Goal: Information Seeking & Learning: Check status

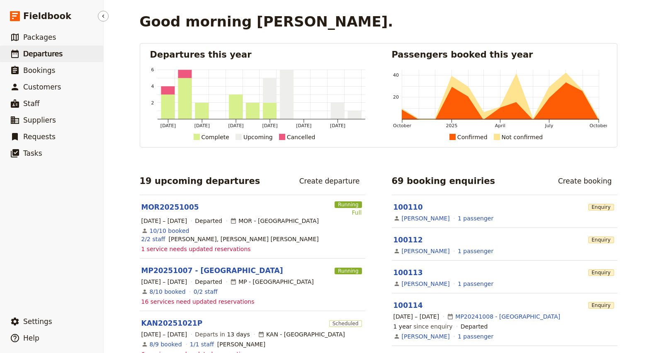
click at [38, 57] on span "Departures" at bounding box center [42, 54] width 39 height 8
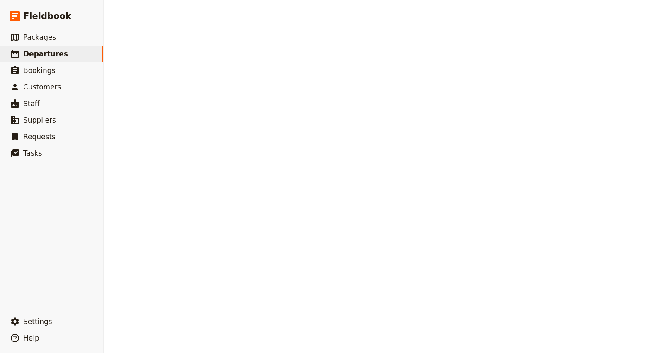
select select "CREATED_AT"
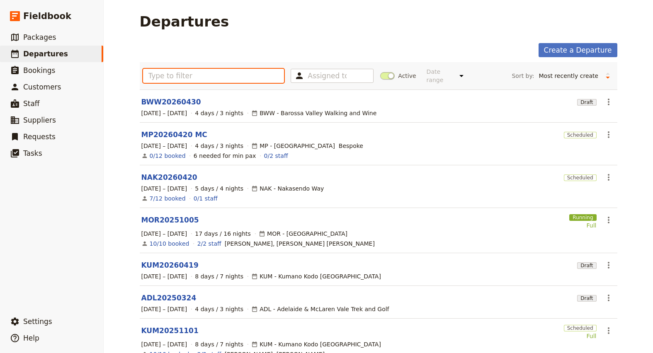
click at [199, 73] on input "text" at bounding box center [213, 76] width 141 height 14
paste input "KUM20251101"
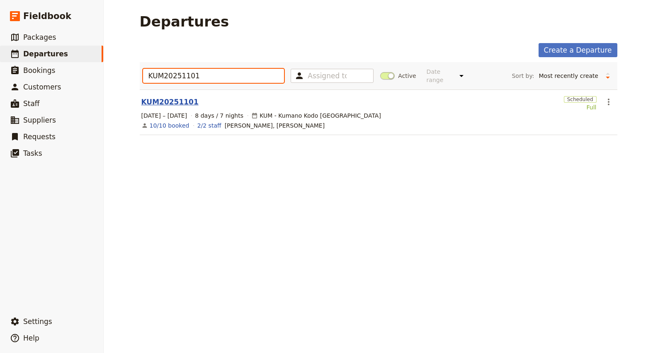
type input "KUM20251101"
click at [176, 97] on link "KUM20251101" at bounding box center [169, 102] width 57 height 10
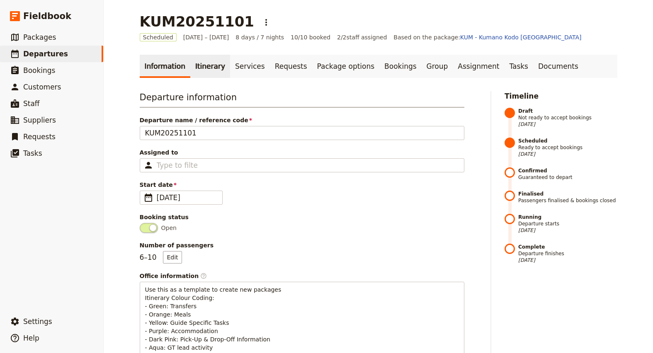
click at [207, 68] on link "Itinerary" at bounding box center [210, 66] width 40 height 23
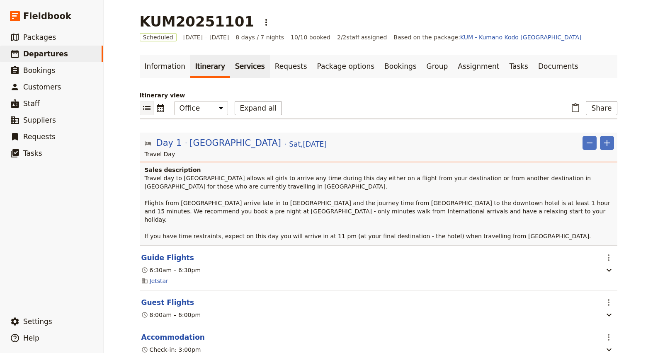
click at [231, 63] on link "Services" at bounding box center [250, 66] width 40 height 23
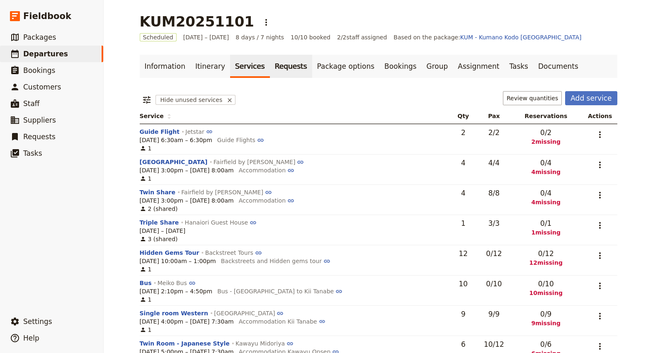
click at [270, 69] on link "Requests" at bounding box center [291, 66] width 42 height 23
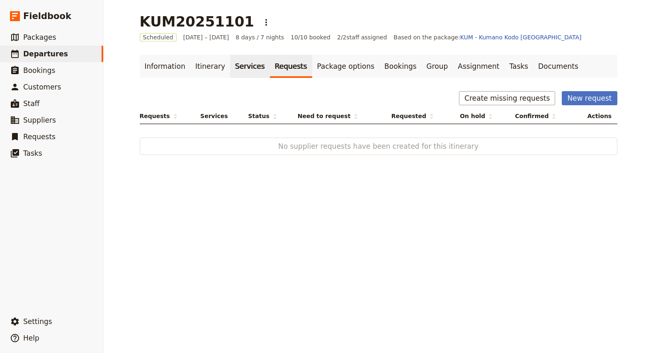
click at [243, 68] on link "Services" at bounding box center [250, 66] width 40 height 23
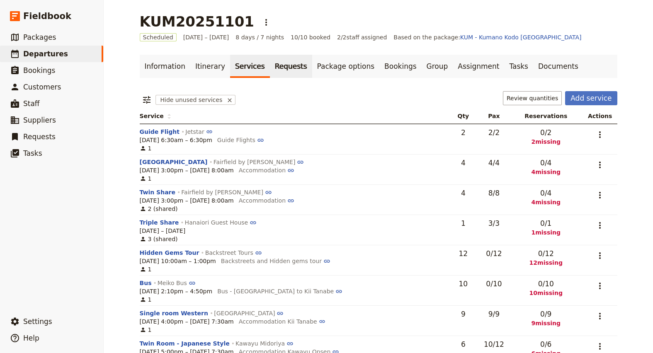
click at [273, 66] on link "Requests" at bounding box center [291, 66] width 42 height 23
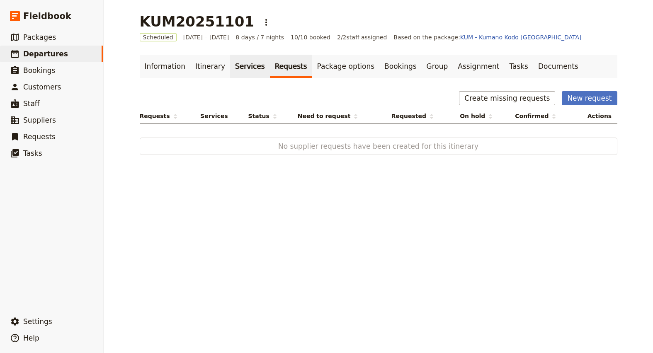
click at [235, 69] on link "Services" at bounding box center [250, 66] width 40 height 23
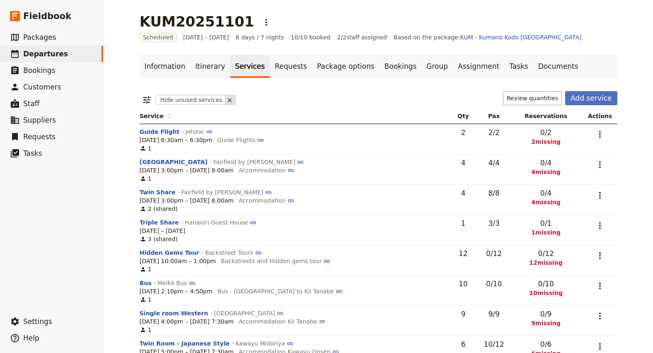
click at [225, 99] on button at bounding box center [230, 100] width 11 height 10
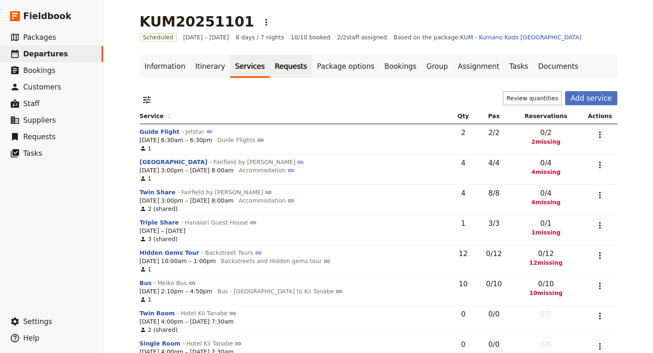
click at [270, 64] on link "Requests" at bounding box center [291, 66] width 42 height 23
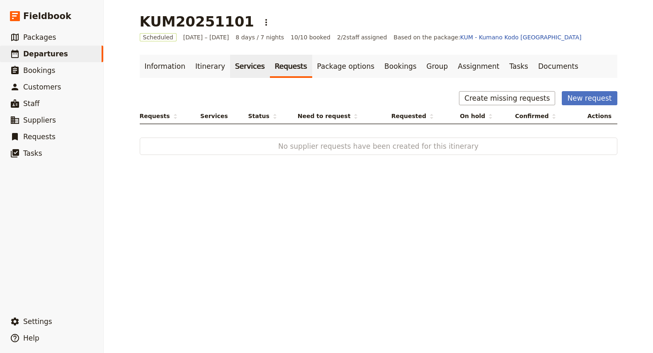
click at [232, 65] on link "Services" at bounding box center [250, 66] width 40 height 23
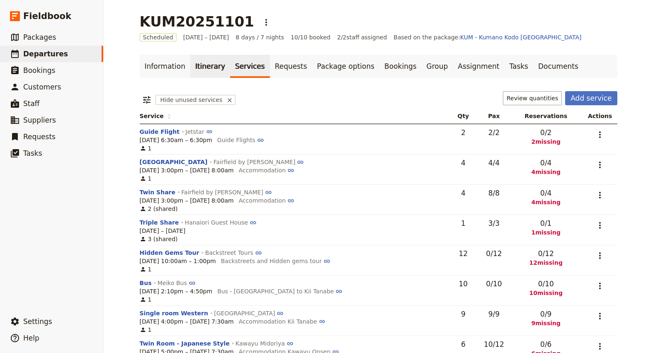
click at [196, 65] on link "Itinerary" at bounding box center [210, 66] width 40 height 23
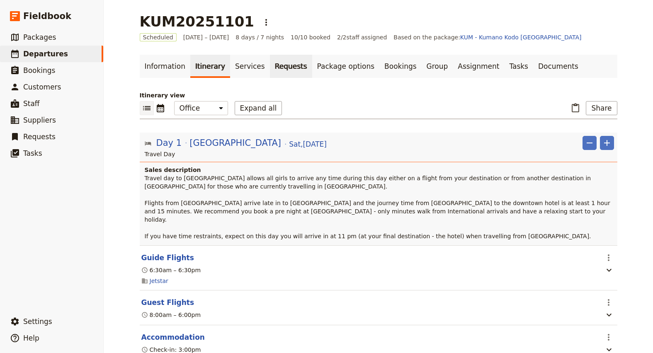
drag, startPoint x: 235, startPoint y: 68, endPoint x: 255, endPoint y: 64, distance: 20.7
click at [235, 68] on link "Services" at bounding box center [250, 66] width 40 height 23
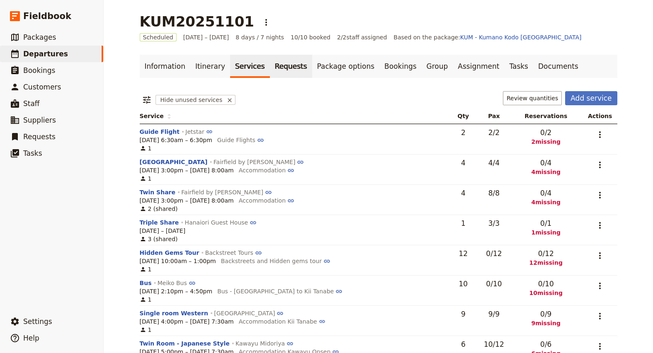
click at [270, 66] on link "Requests" at bounding box center [291, 66] width 42 height 23
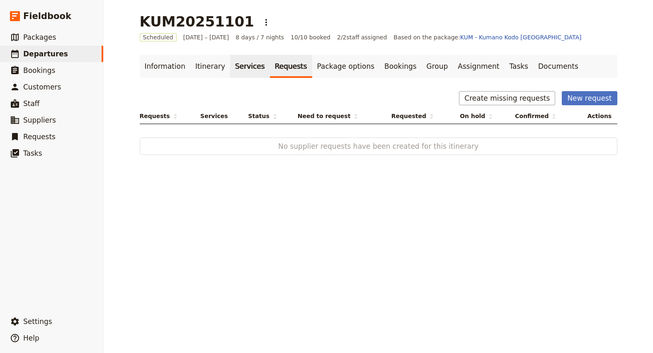
click at [234, 66] on link "Services" at bounding box center [250, 66] width 40 height 23
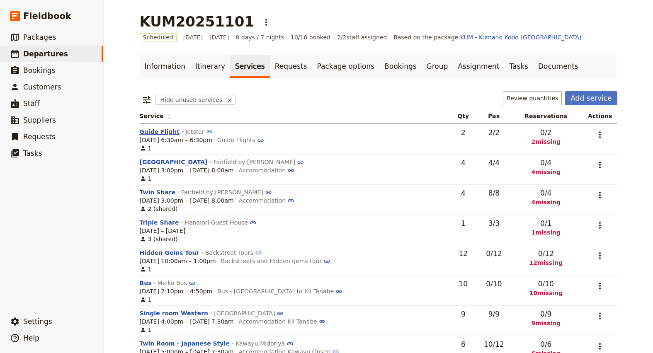
click at [155, 133] on button "Guide Flight" at bounding box center [160, 132] width 40 height 8
click at [533, 62] on link "Documents" at bounding box center [558, 66] width 50 height 23
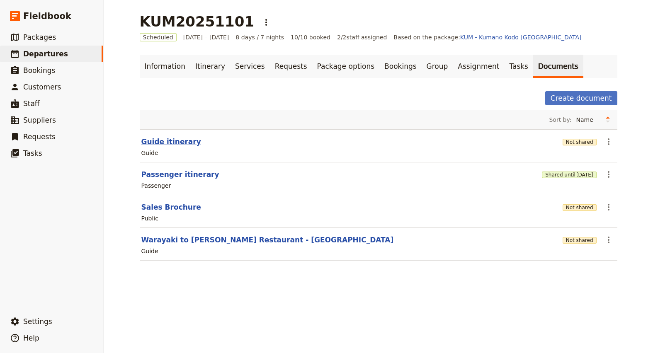
click at [168, 142] on button "Guide itinerary" at bounding box center [171, 142] width 60 height 10
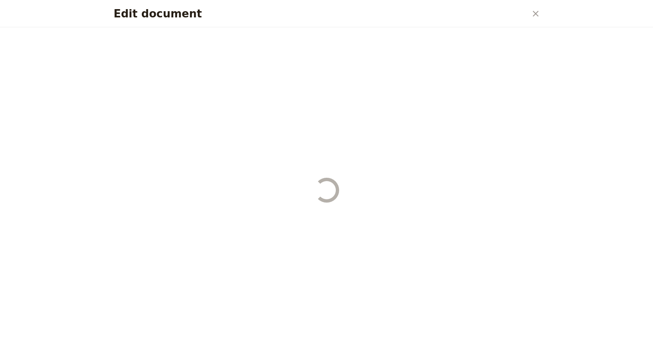
select select "STAFF"
select select "RUN_SHEET"
select select "DEFAULT"
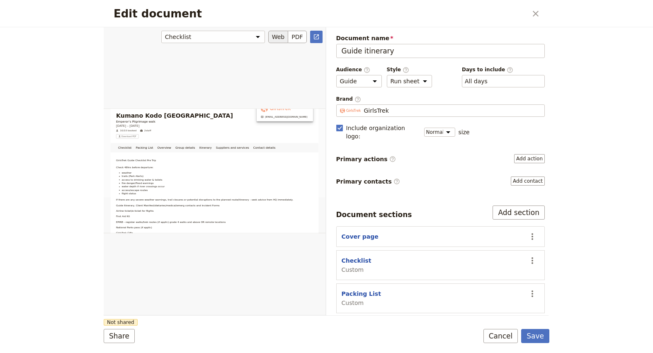
scroll to position [85, 0]
click at [224, 36] on select "Checklist Packing List Overview Group details Itinerary Suppliers and services …" at bounding box center [213, 37] width 104 height 12
select select "689af7bb036f399621c88de7"
click at [162, 31] on select "Checklist Packing List Overview Group details Itinerary Suppliers and services …" at bounding box center [213, 37] width 104 height 12
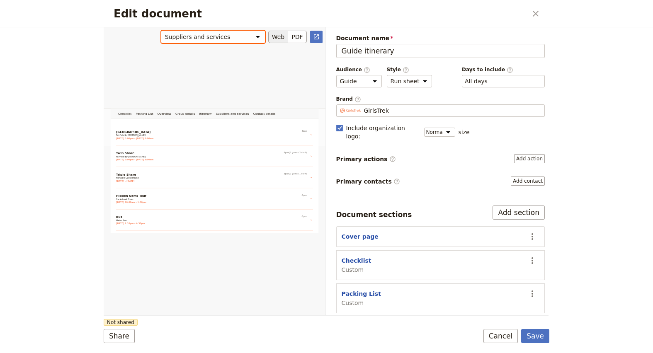
scroll to position [209, 0]
click at [310, 135] on div "Edit document" at bounding box center [215, 171] width 222 height 288
drag, startPoint x: 308, startPoint y: 135, endPoint x: 271, endPoint y: 138, distance: 37.4
click at [307, 135] on div "Edit document" at bounding box center [215, 171] width 222 height 288
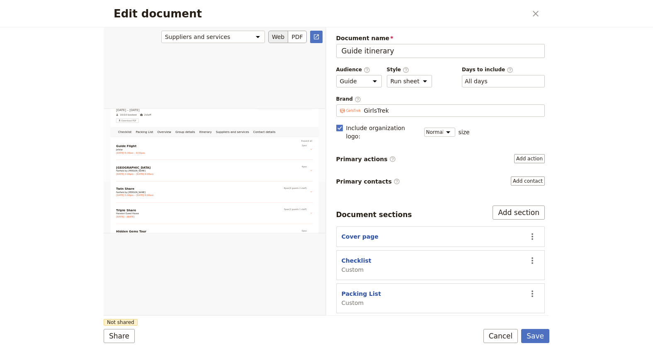
scroll to position [0, 0]
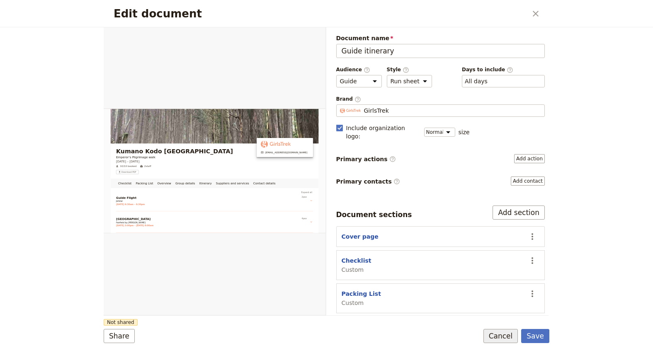
click at [493, 339] on button "Cancel" at bounding box center [500, 336] width 35 height 14
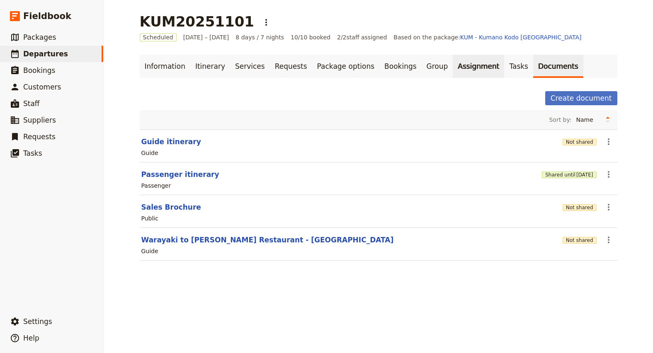
click at [452, 66] on link "Assignment" at bounding box center [477, 66] width 51 height 23
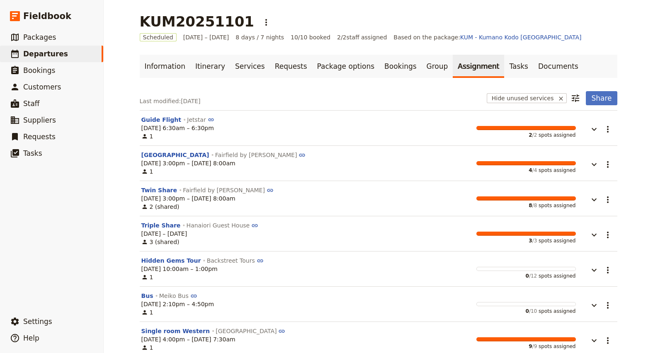
click at [575, 29] on div "KUM20251101 ​" at bounding box center [378, 21] width 477 height 17
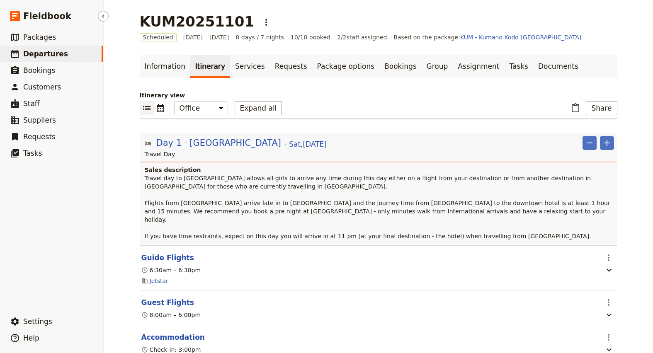
click at [32, 49] on span "Departures" at bounding box center [45, 54] width 45 height 10
select select "CREATED_AT"
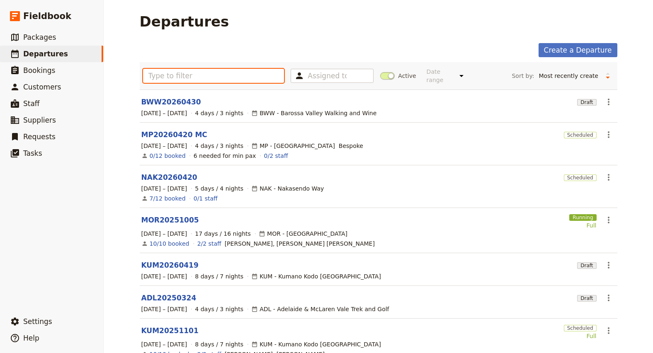
click at [203, 73] on input "text" at bounding box center [213, 76] width 141 height 14
paste input "KUM20251101"
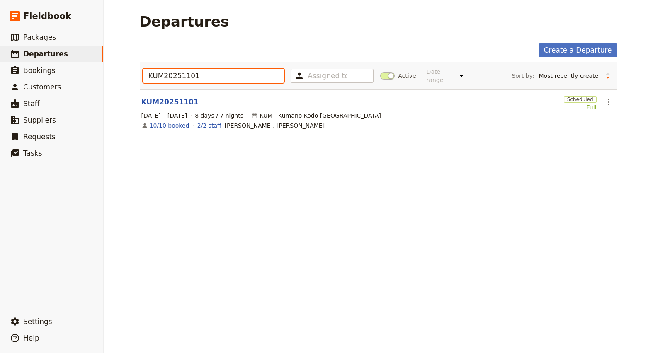
type input "KUM20251101"
click at [388, 73] on span at bounding box center [387, 75] width 15 height 7
click at [380, 72] on input "Active" at bounding box center [380, 72] width 0 height 0
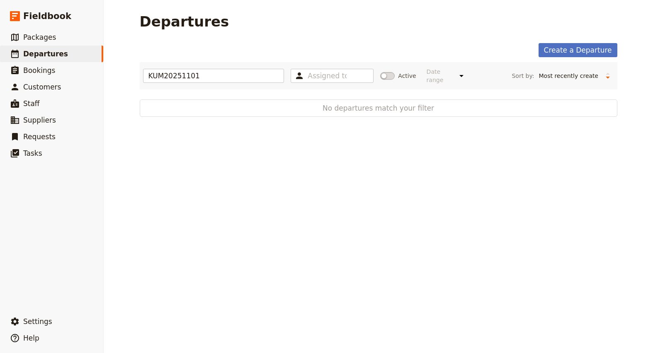
click at [388, 73] on span at bounding box center [387, 75] width 15 height 7
click at [380, 72] on input "Active" at bounding box center [380, 72] width 0 height 0
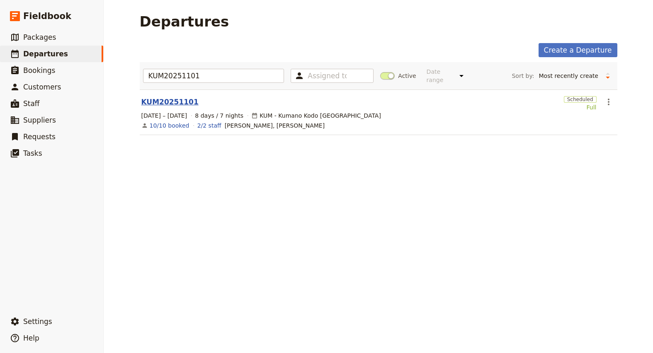
click at [174, 97] on link "KUM20251101" at bounding box center [169, 102] width 57 height 10
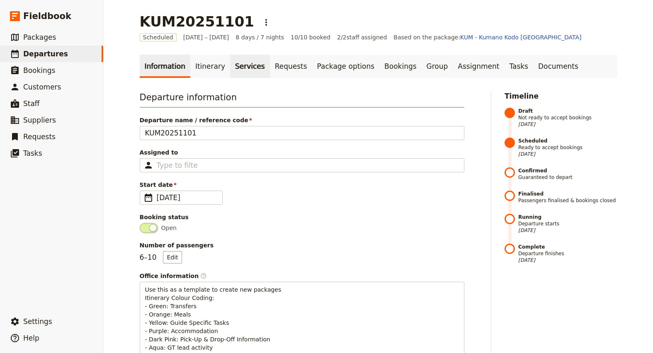
click at [235, 70] on link "Services" at bounding box center [250, 66] width 40 height 23
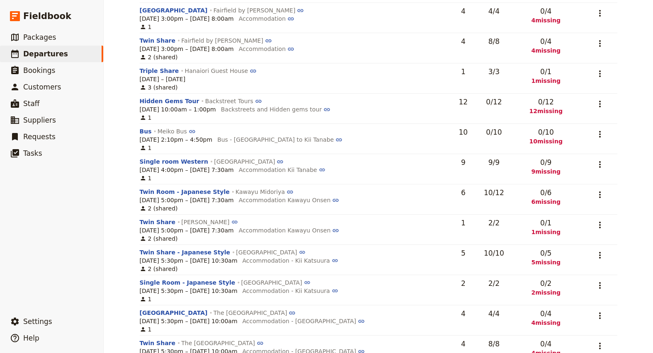
scroll to position [208, 0]
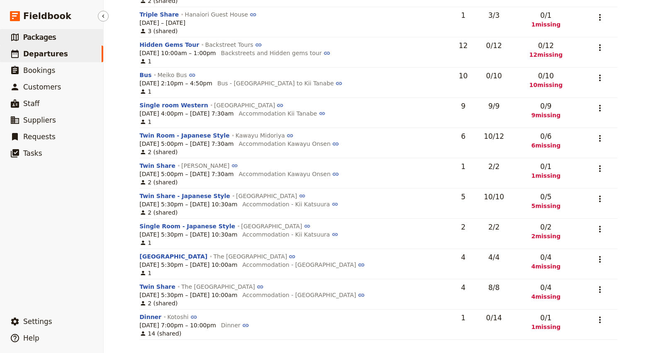
click at [52, 41] on span "Packages" at bounding box center [39, 37] width 33 height 10
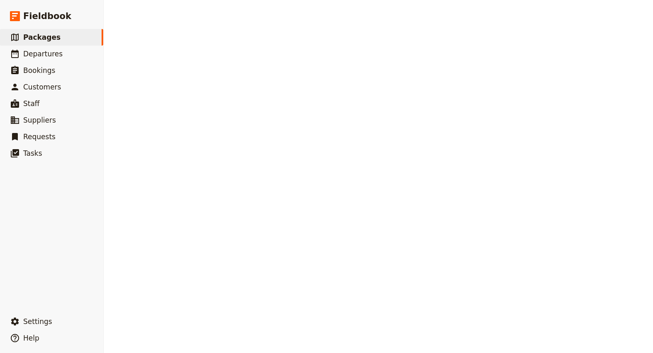
select select "UPDATED_AT"
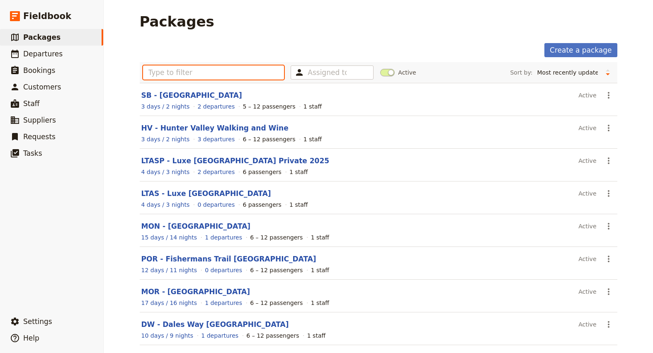
click at [227, 73] on input "text" at bounding box center [213, 72] width 141 height 14
paste input "KUM20251101"
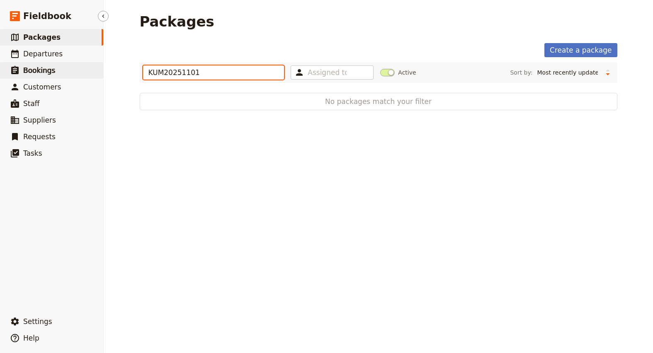
type input "KUM20251101"
click at [49, 70] on span "Bookings" at bounding box center [39, 70] width 32 height 8
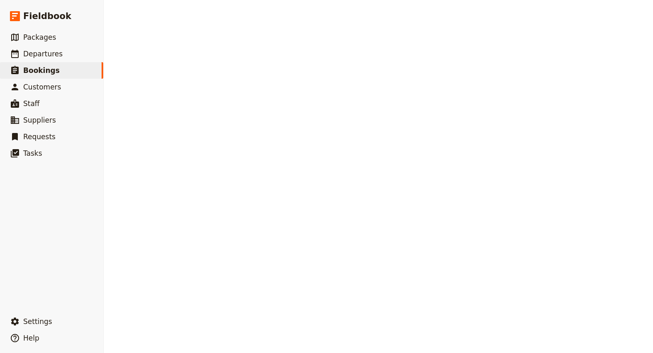
select select "CREATED_AT"
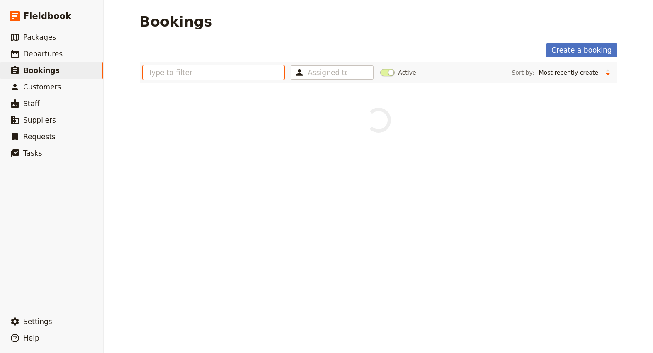
click at [170, 70] on input "text" at bounding box center [213, 72] width 141 height 14
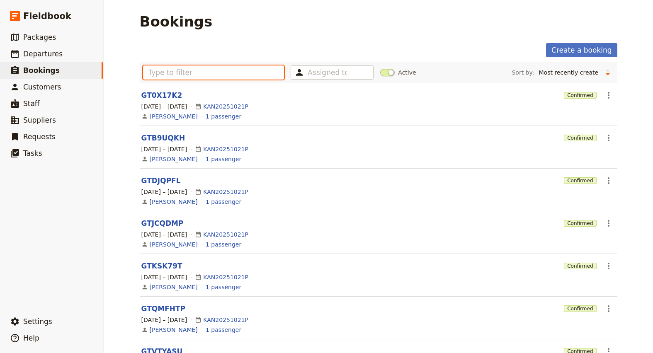
paste input "KUM20251101"
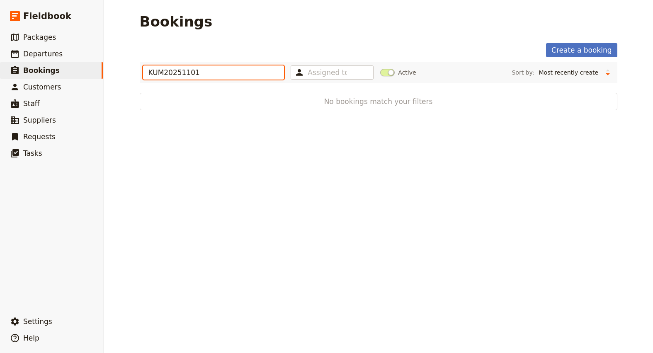
type input "KUM20251101"
click at [393, 74] on label "Active" at bounding box center [398, 72] width 36 height 8
click at [380, 68] on input "Active" at bounding box center [380, 68] width 0 height 0
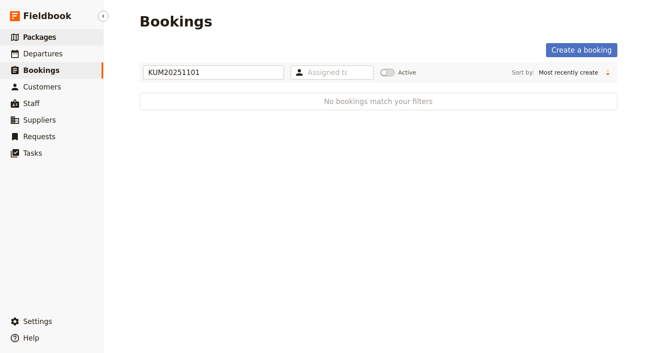
click at [36, 41] on span "Packages" at bounding box center [39, 37] width 33 height 8
select select "UPDATED_AT"
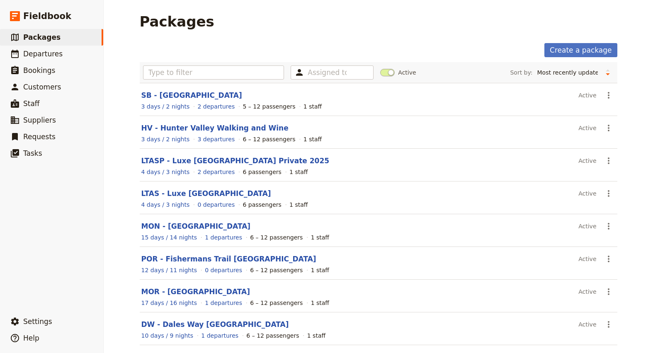
click at [389, 73] on span at bounding box center [387, 72] width 15 height 7
click at [380, 68] on input "Active" at bounding box center [380, 68] width 0 height 0
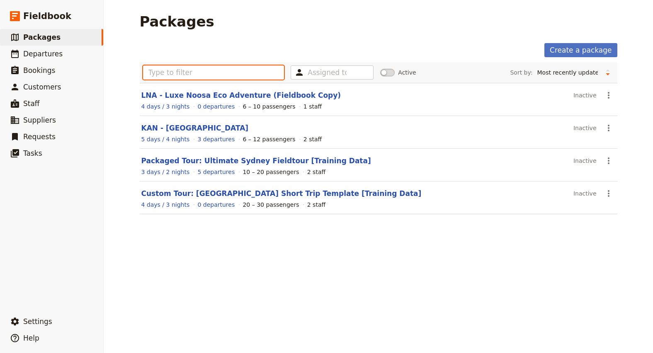
click at [205, 77] on input "text" at bounding box center [213, 72] width 141 height 14
paste input "KUM20251101"
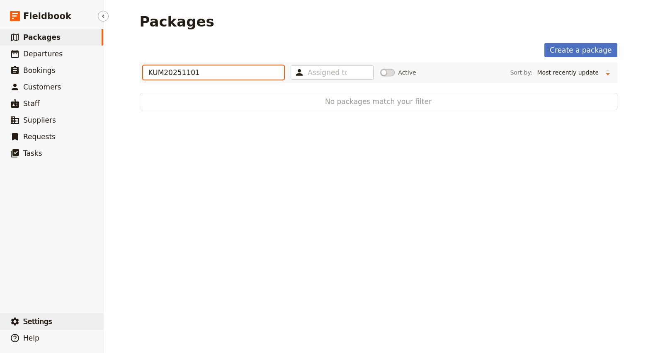
type input "KUM20251101"
click at [45, 321] on span "Settings" at bounding box center [37, 321] width 29 height 8
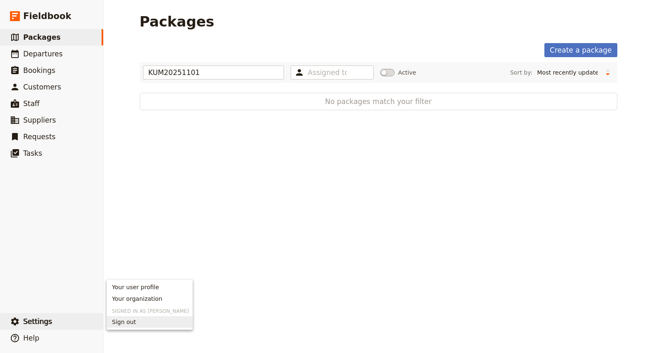
click at [117, 322] on span "Sign out" at bounding box center [124, 322] width 24 height 8
